Goal: Task Accomplishment & Management: Complete application form

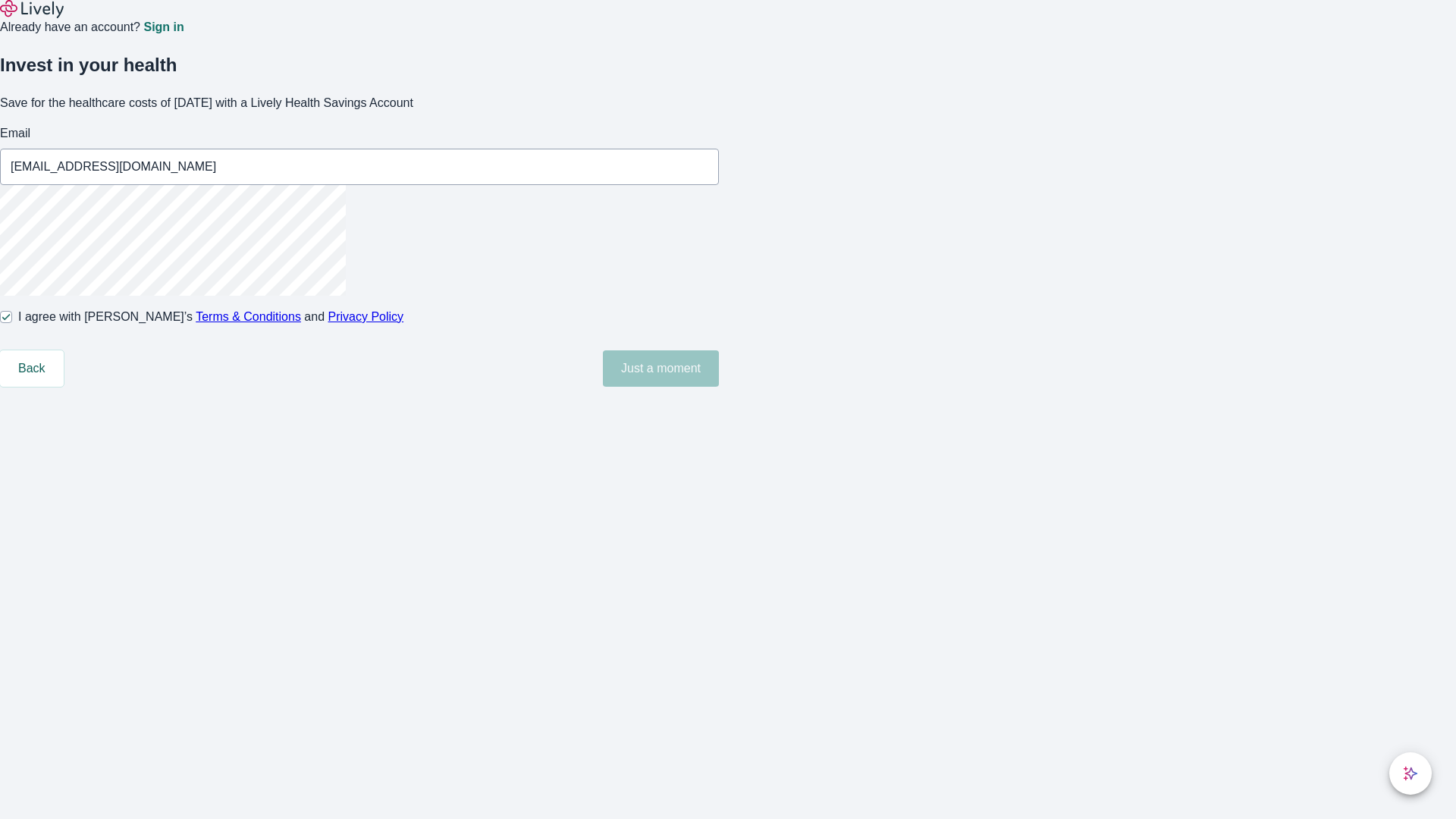
type input "[EMAIL_ADDRESS][DOMAIN_NAME]"
click at [12, 323] on input "I agree with Lively’s Terms & Conditions and Privacy Policy" at bounding box center [6, 317] width 12 height 12
checkbox input "false"
type input "[EMAIL_ADDRESS][DOMAIN_NAME]"
click at [12, 323] on input "I agree with Lively’s Terms & Conditions and Privacy Policy" at bounding box center [6, 317] width 12 height 12
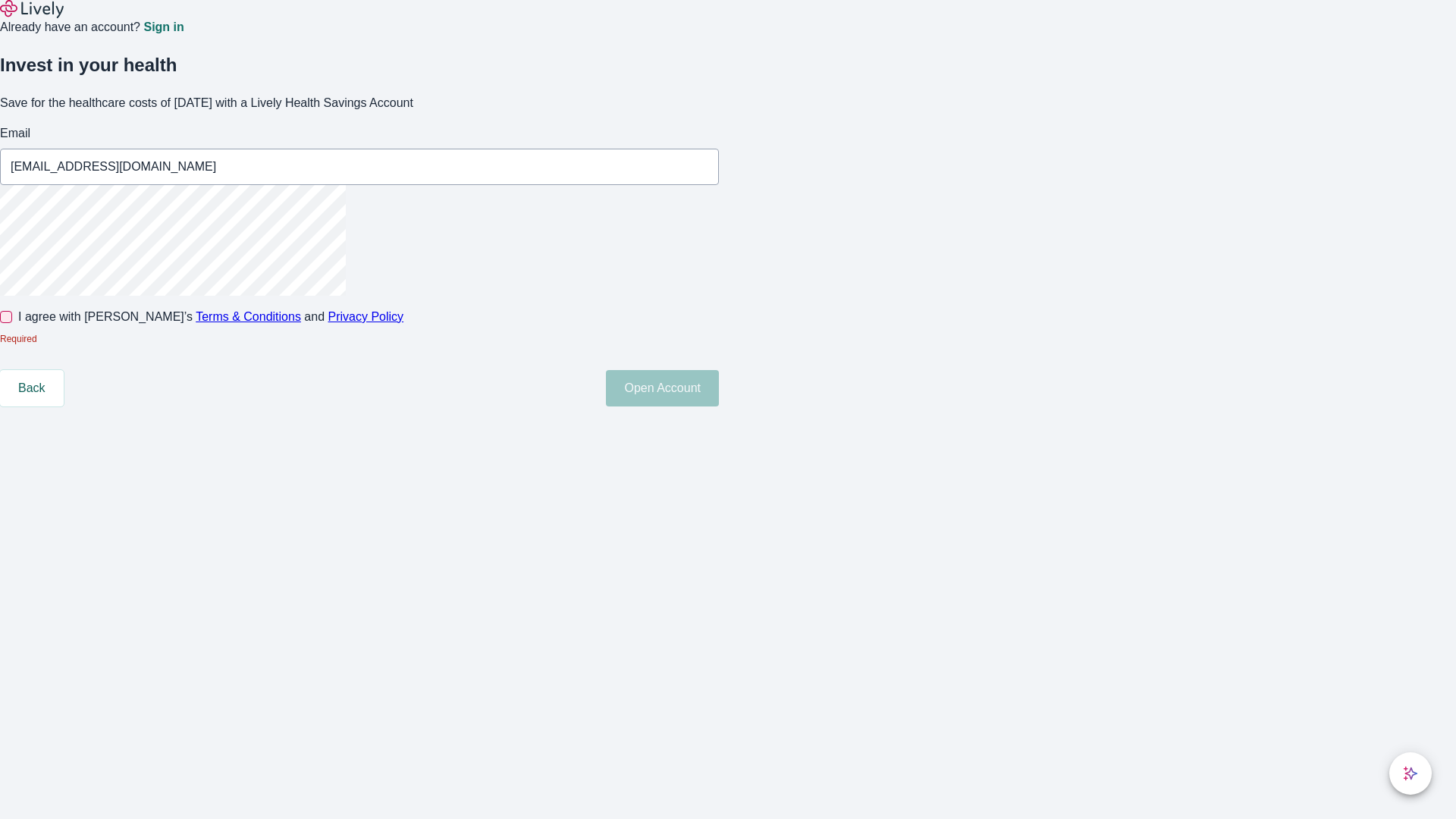
checkbox input "true"
click at [718, 387] on button "Open Account" at bounding box center [662, 369] width 113 height 36
